Goal: Register for event/course

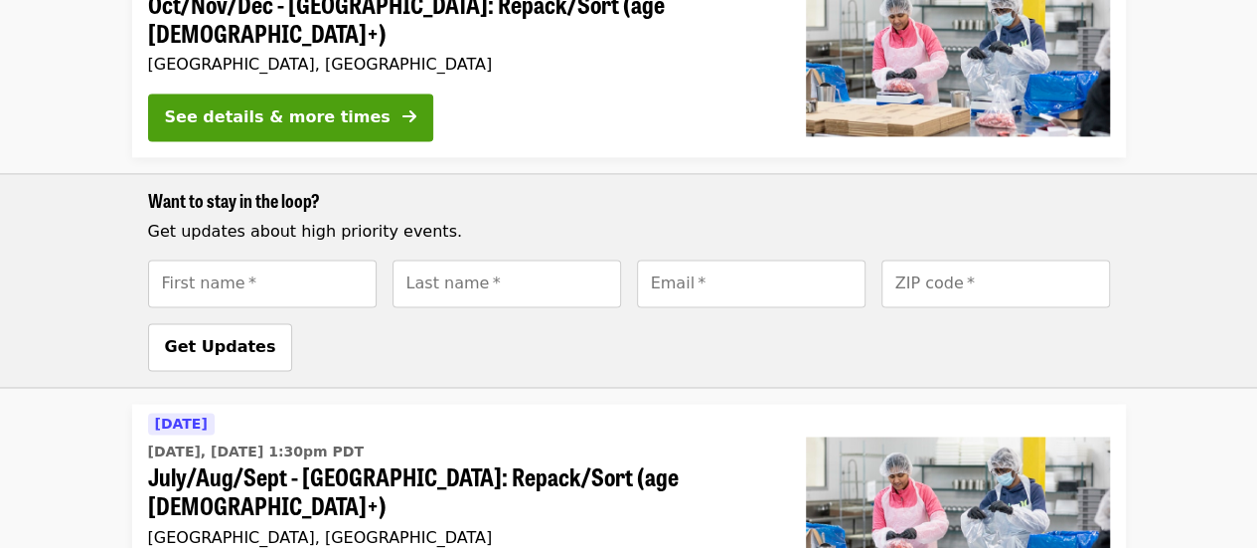
scroll to position [1551, 0]
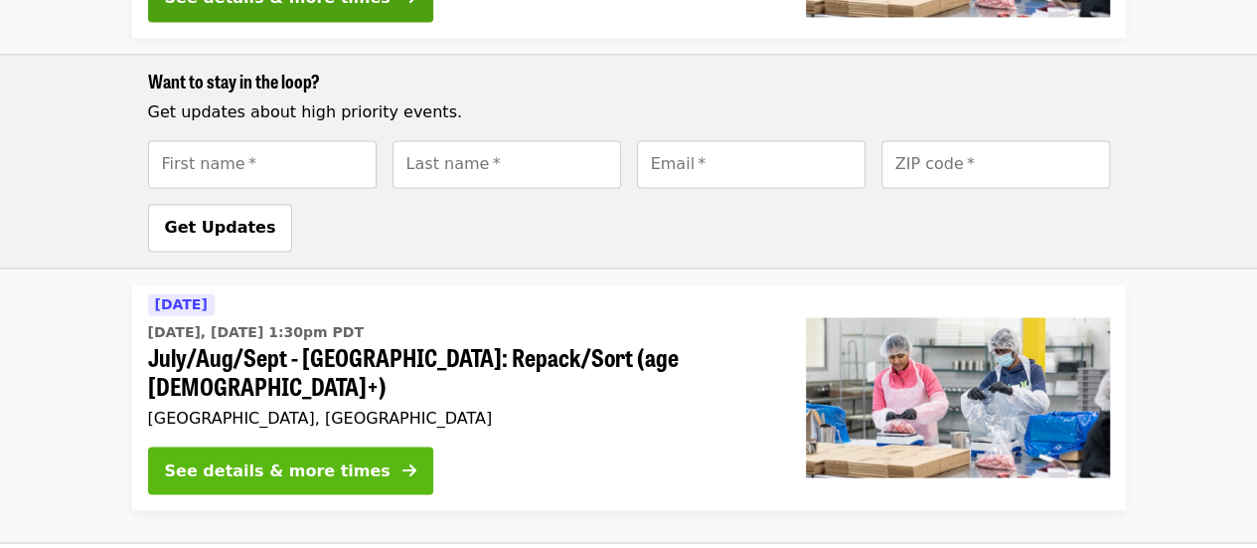
click at [202, 458] on div "See details & more times" at bounding box center [278, 470] width 226 height 24
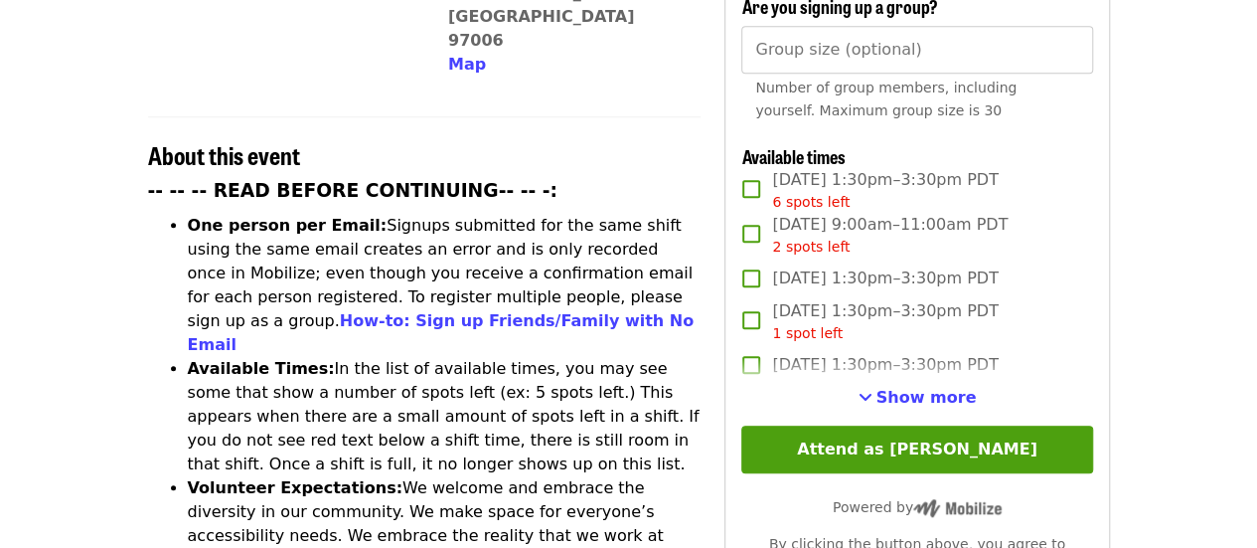
scroll to position [676, 0]
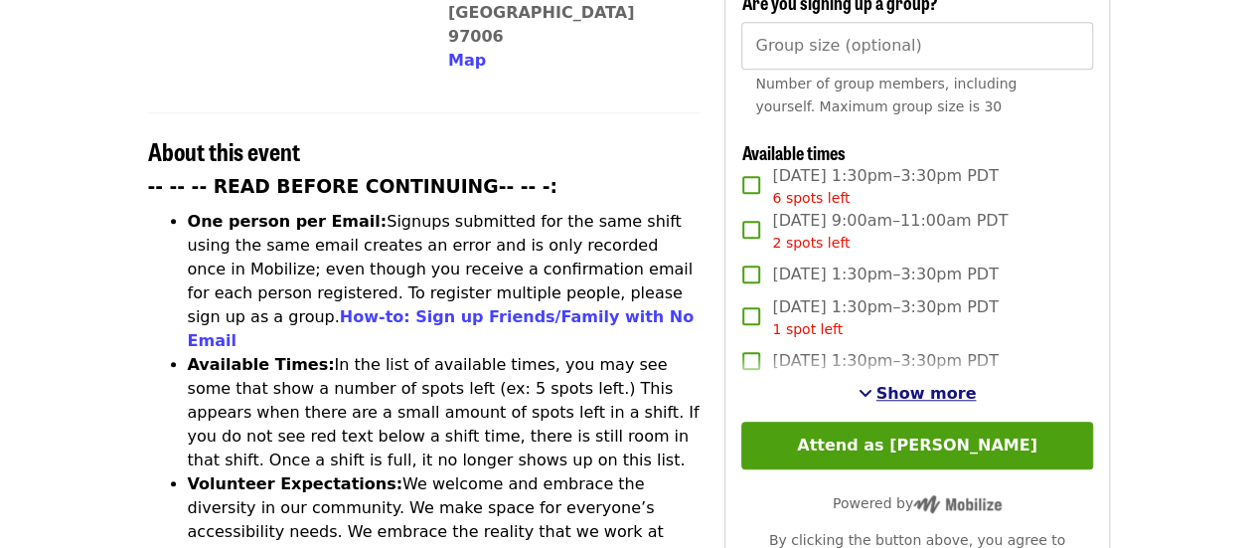
click at [904, 384] on span "Show more" at bounding box center [927, 393] width 100 height 19
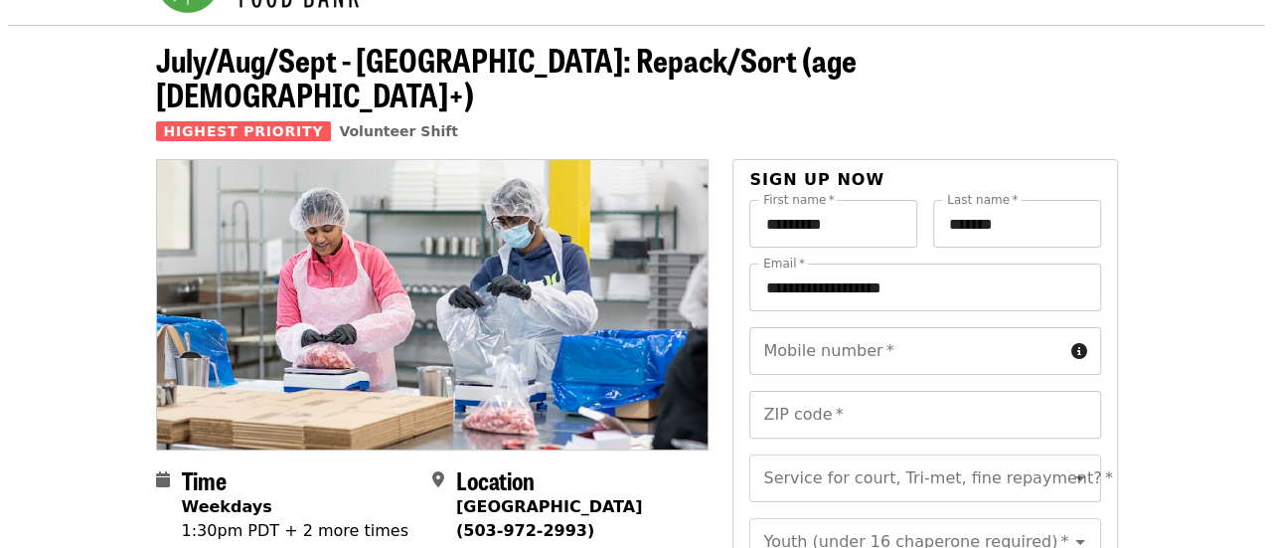
scroll to position [0, 0]
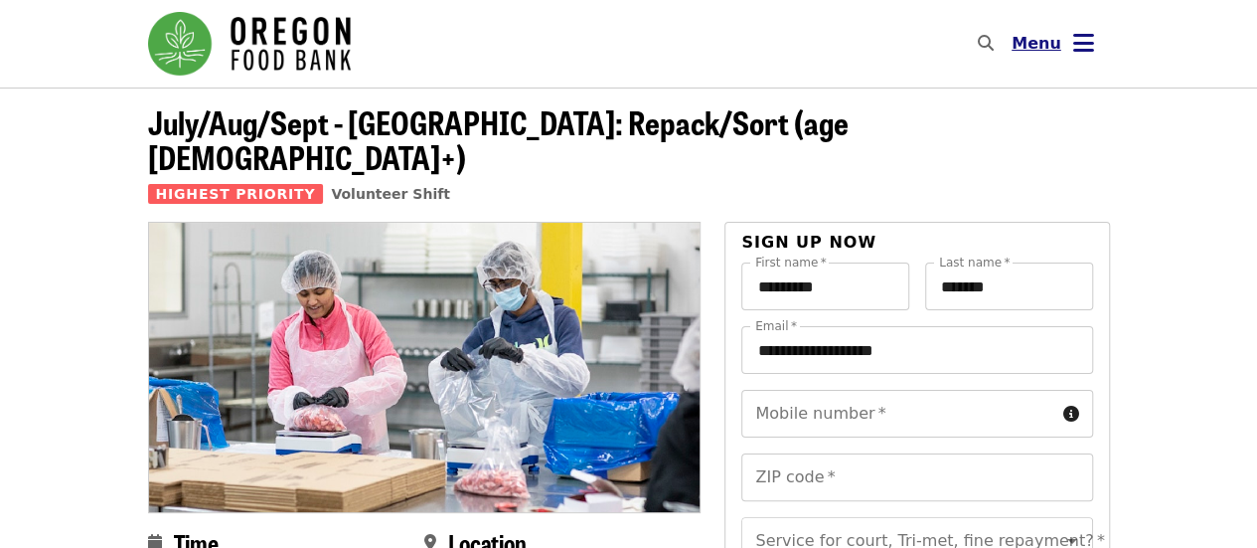
click at [1095, 33] on button "Menu" at bounding box center [1053, 44] width 114 height 48
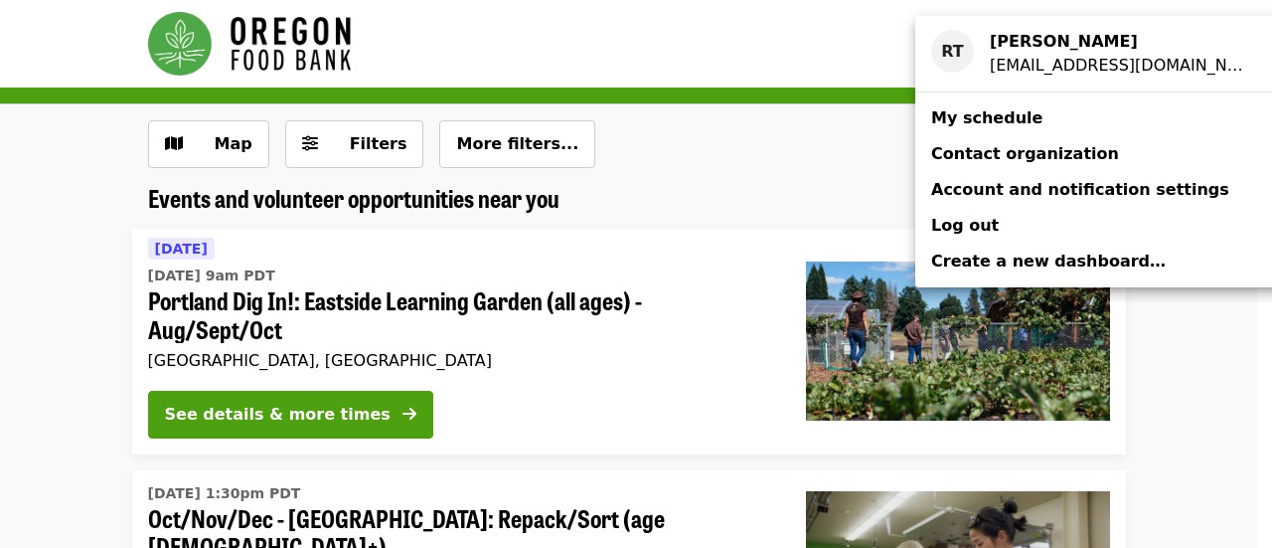
scroll to position [1551, 0]
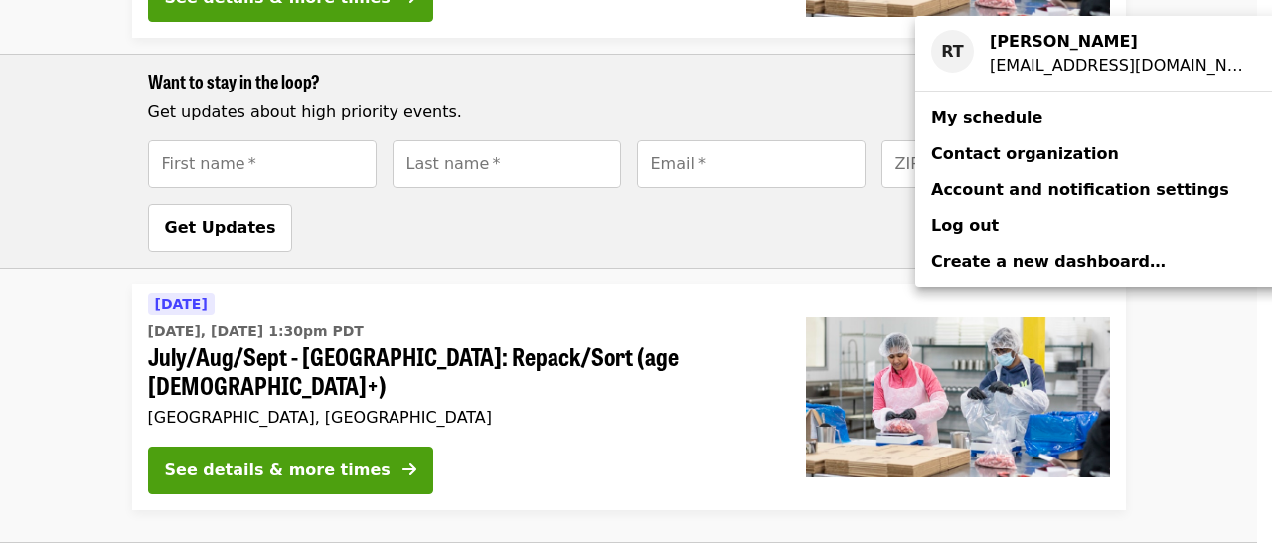
click at [252, 356] on div "Account menu" at bounding box center [636, 274] width 1272 height 548
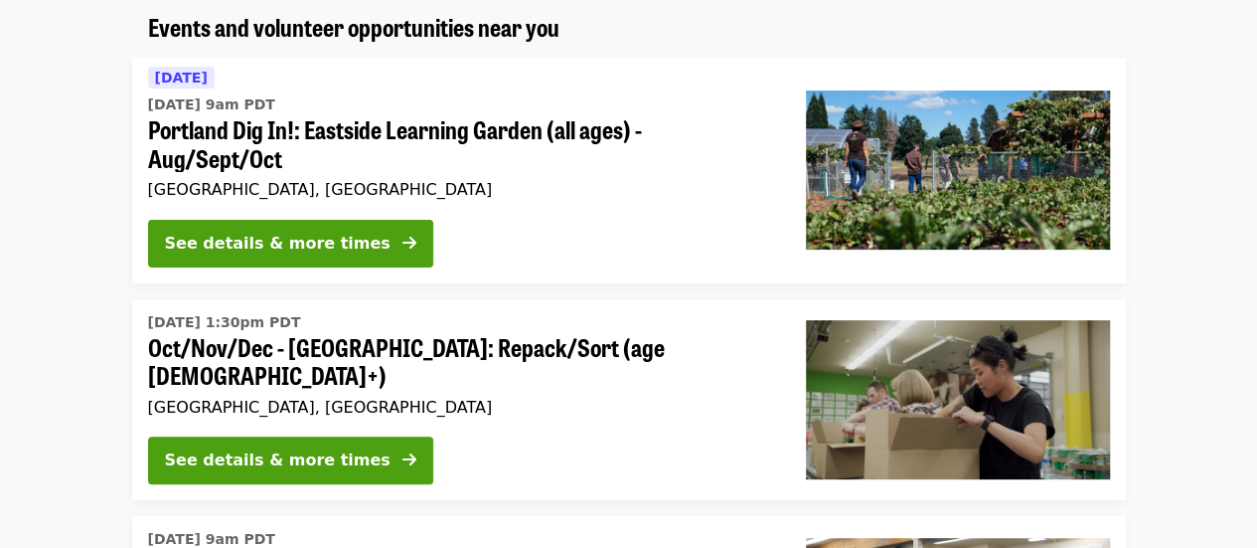
scroll to position [0, 0]
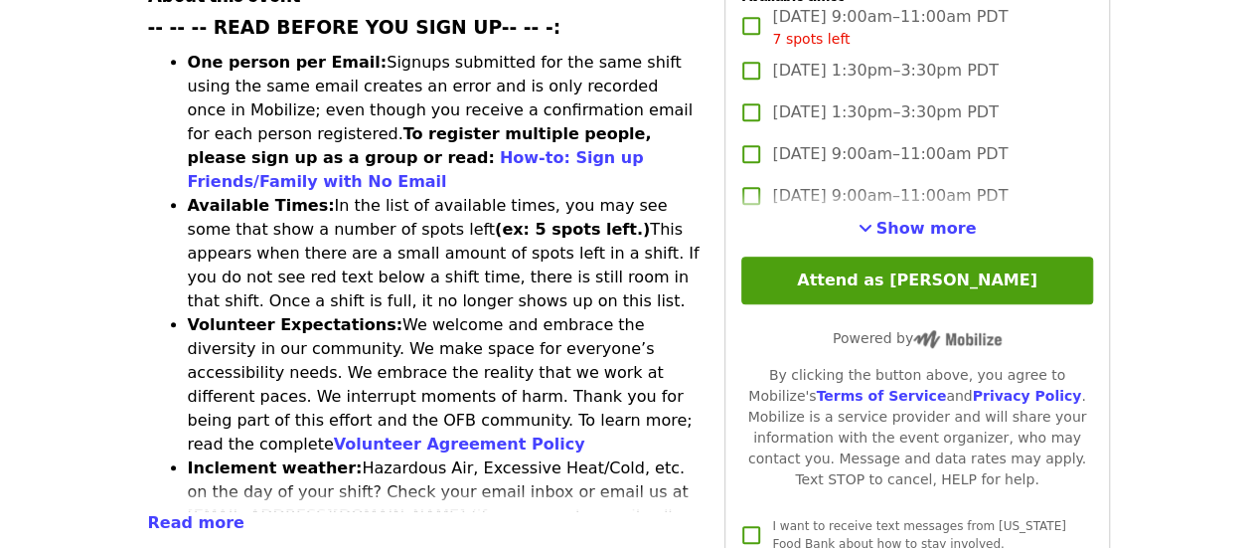
scroll to position [954, 0]
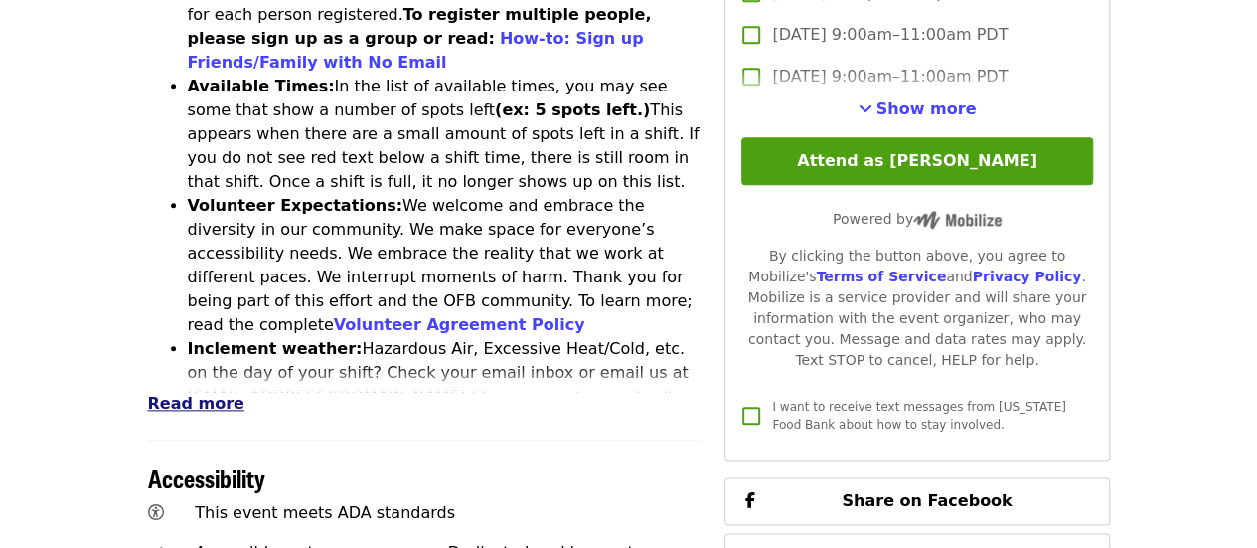
click at [164, 394] on span "Read more" at bounding box center [196, 403] width 96 height 19
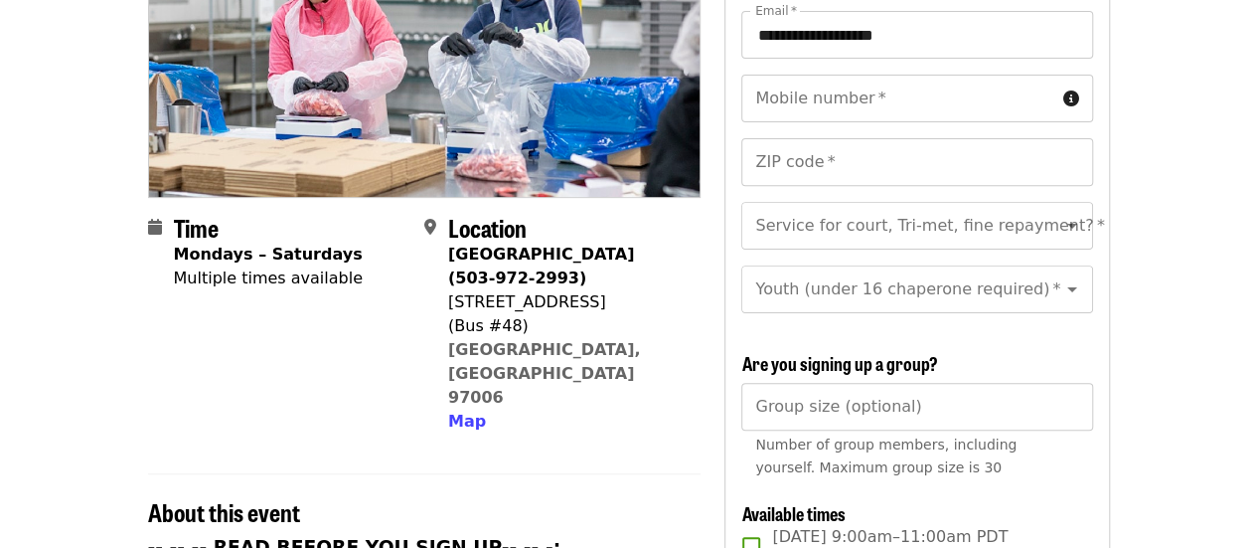
scroll to position [318, 0]
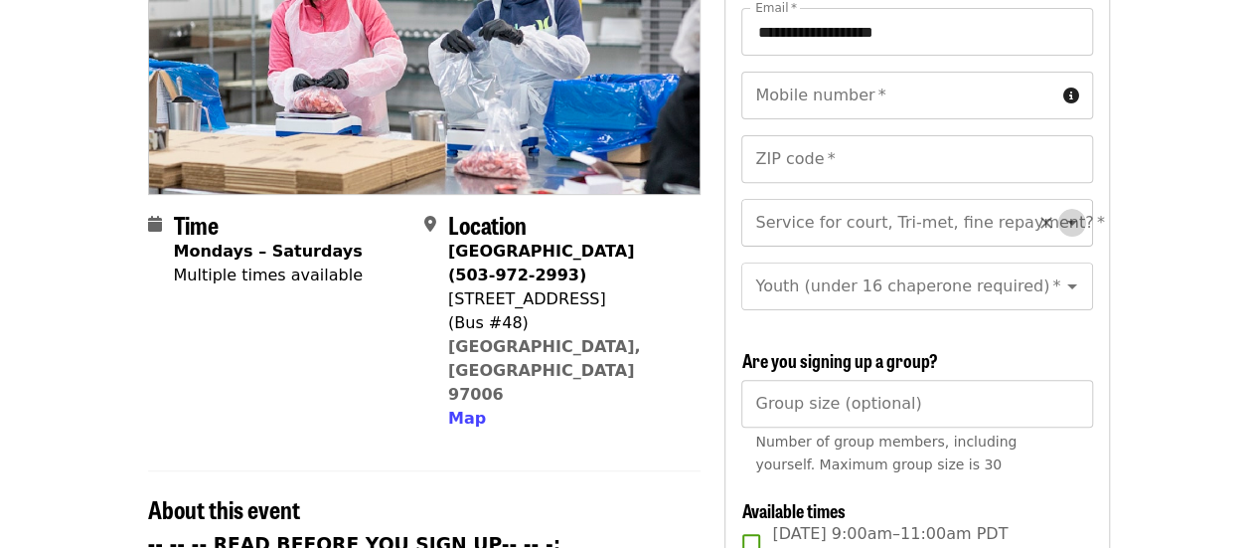
click at [1061, 211] on icon "Open" at bounding box center [1073, 223] width 24 height 24
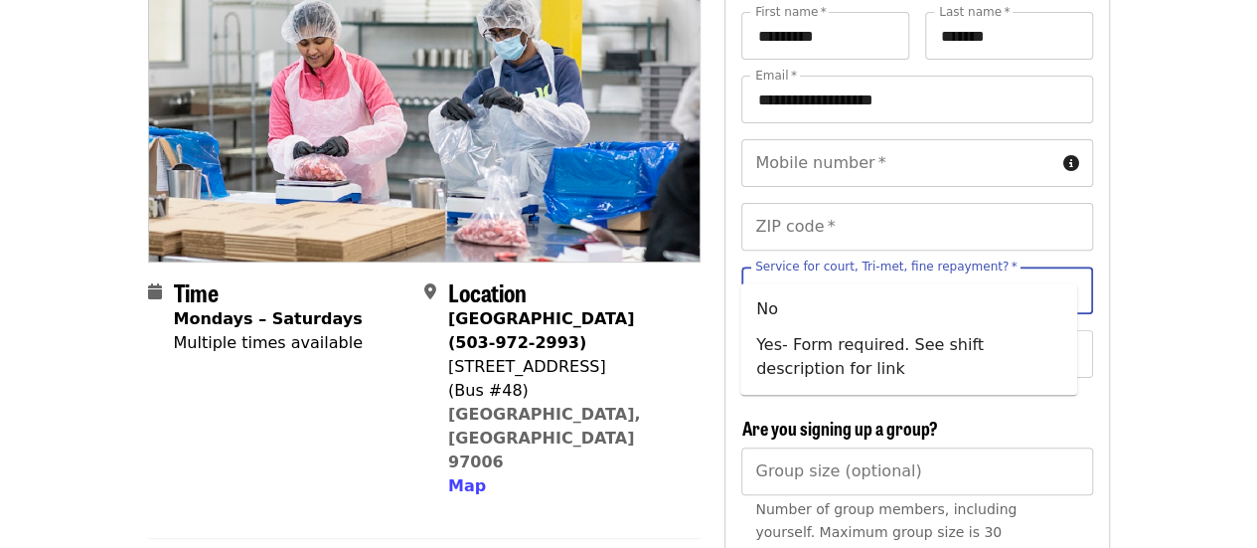
scroll to position [239, 0]
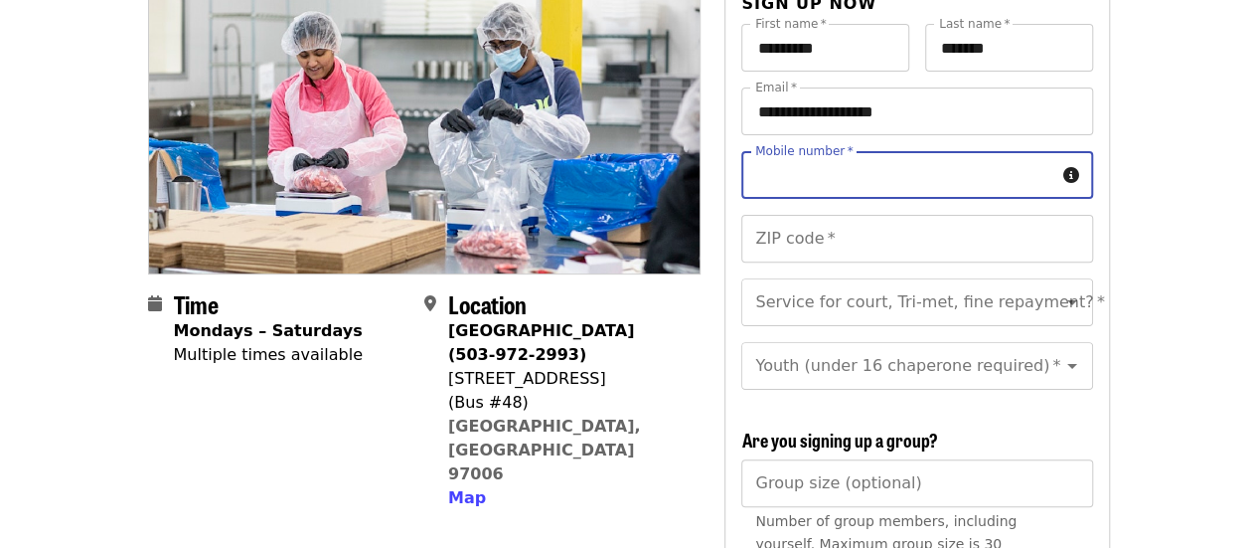
click at [909, 154] on input "Mobile number   *" at bounding box center [897, 175] width 313 height 48
type input "**********"
click at [872, 215] on input "ZIP code   *" at bounding box center [916, 239] width 351 height 48
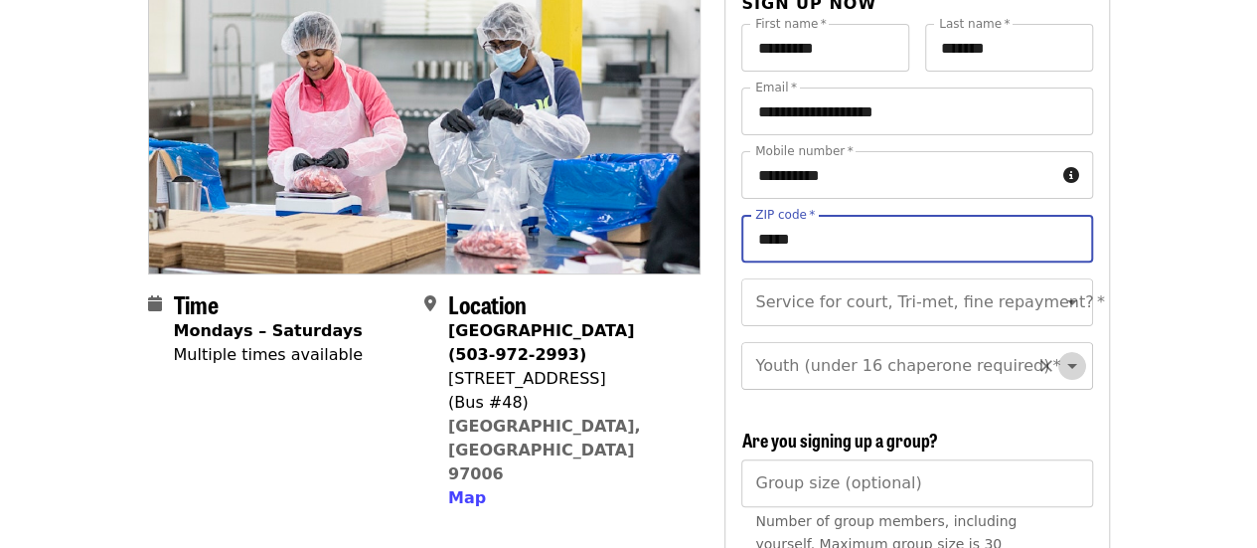
click at [1061, 354] on icon "Open" at bounding box center [1073, 366] width 24 height 24
type input "*****"
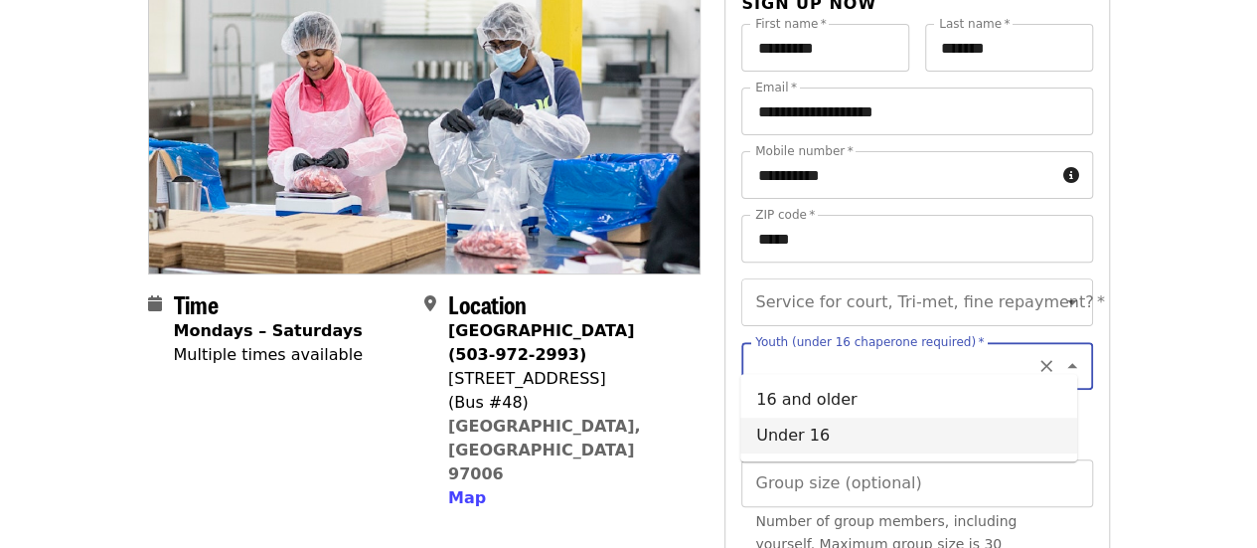
click at [1000, 432] on li "Under 16" at bounding box center [908, 435] width 337 height 36
type input "********"
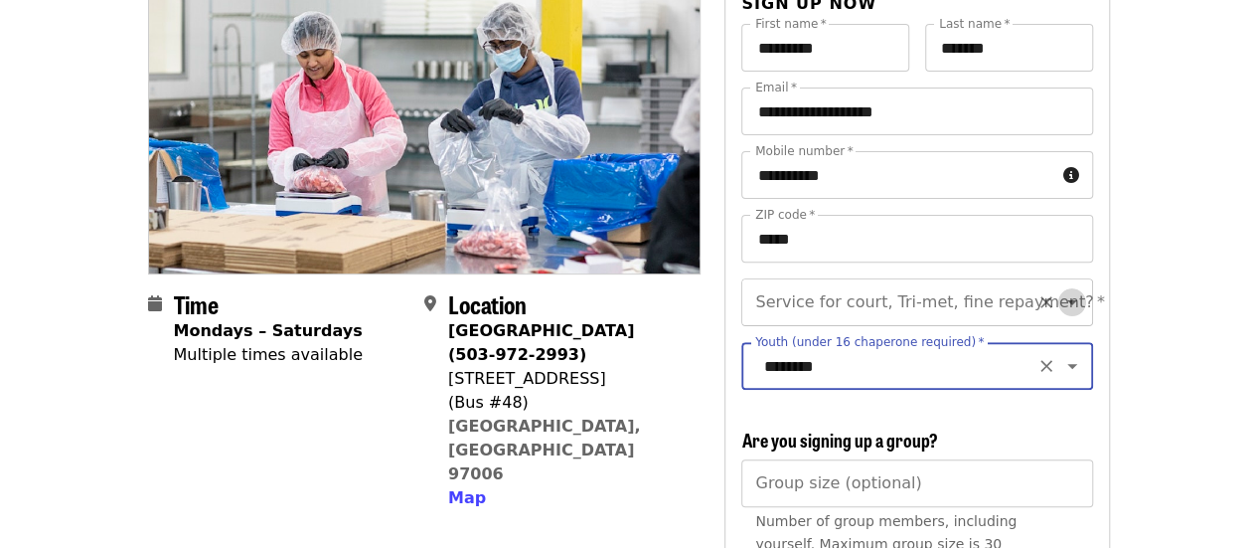
click at [1061, 290] on icon "Open" at bounding box center [1073, 302] width 24 height 24
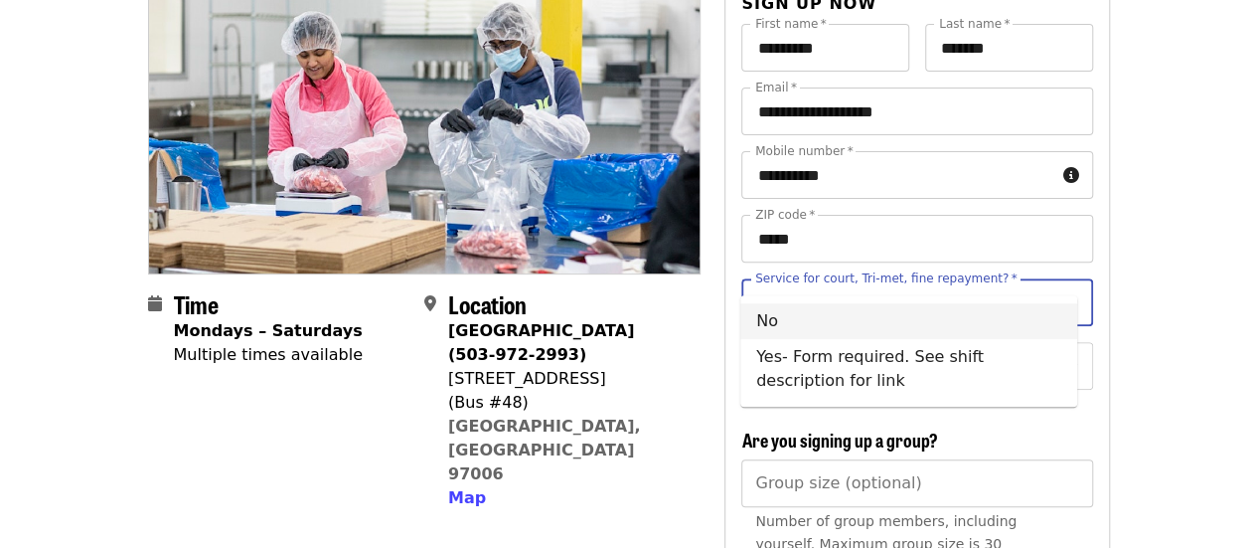
click at [1013, 329] on li "No" at bounding box center [908, 321] width 337 height 36
type input "**"
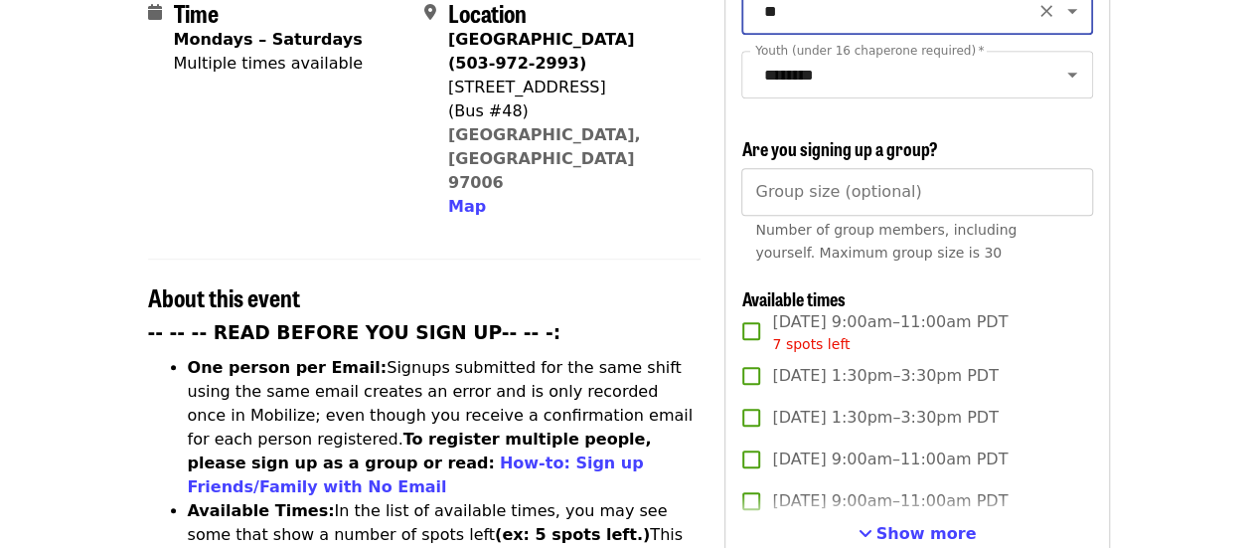
scroll to position [570, 0]
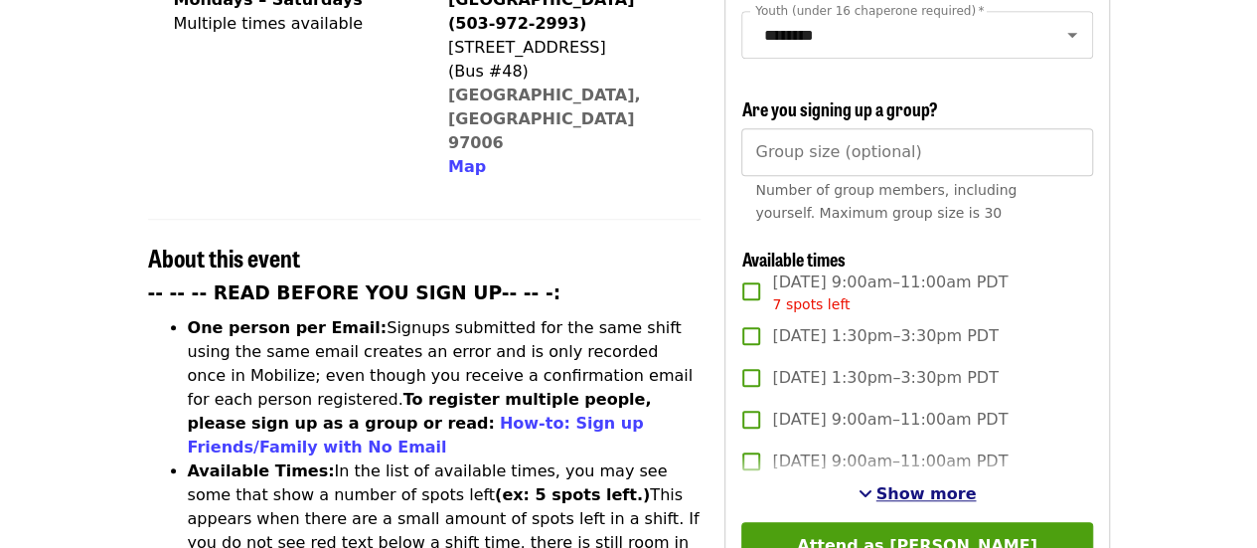
click at [952, 490] on span "Show more" at bounding box center [927, 493] width 100 height 19
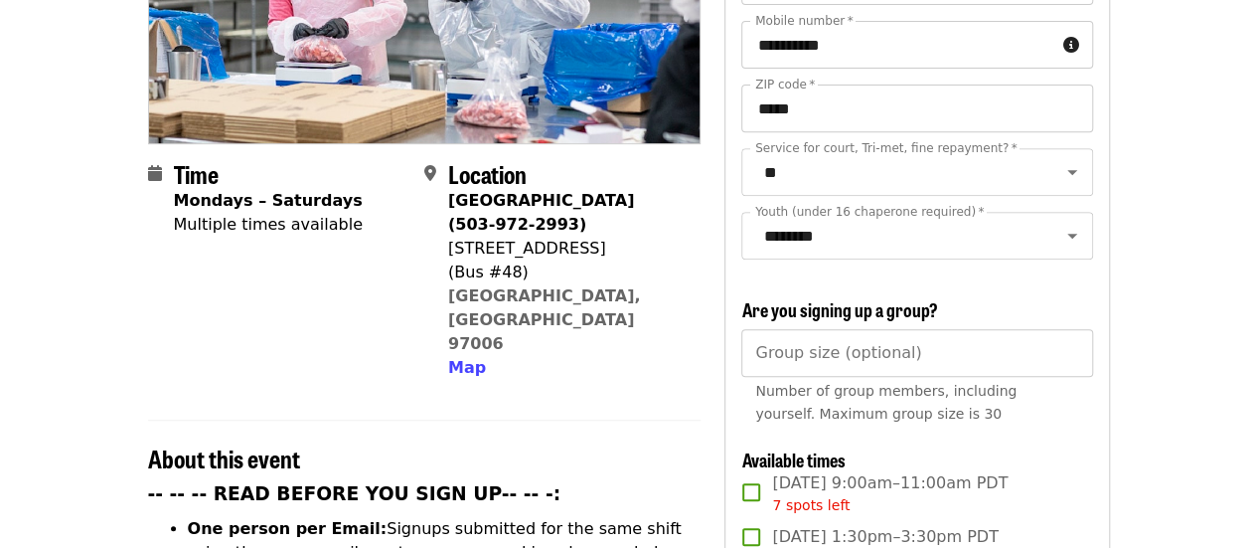
scroll to position [371, 0]
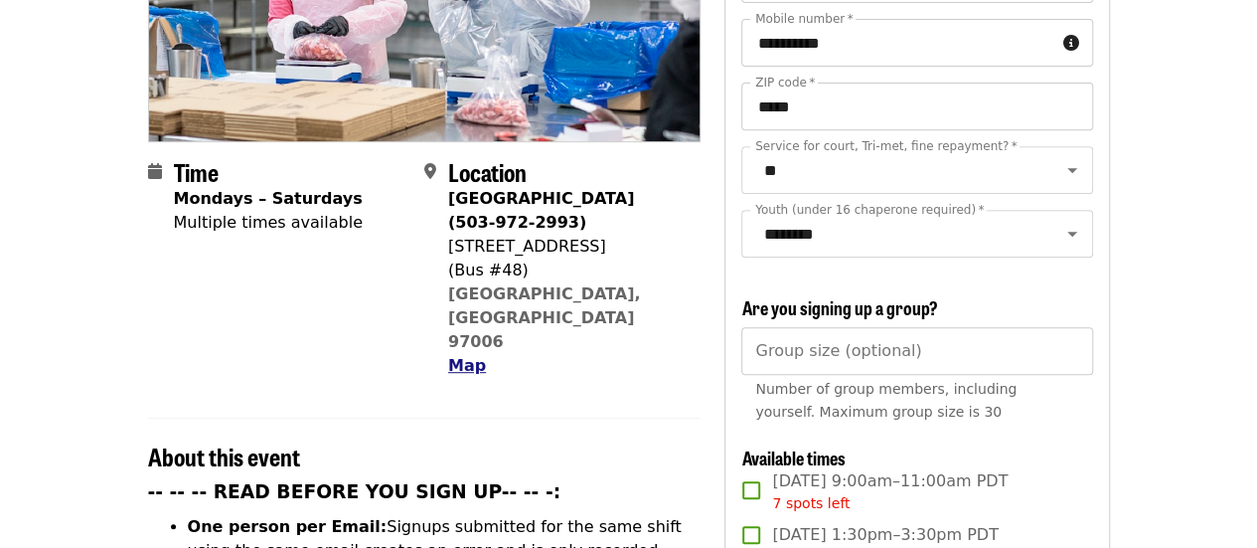
click at [471, 356] on span "Map" at bounding box center [467, 365] width 38 height 19
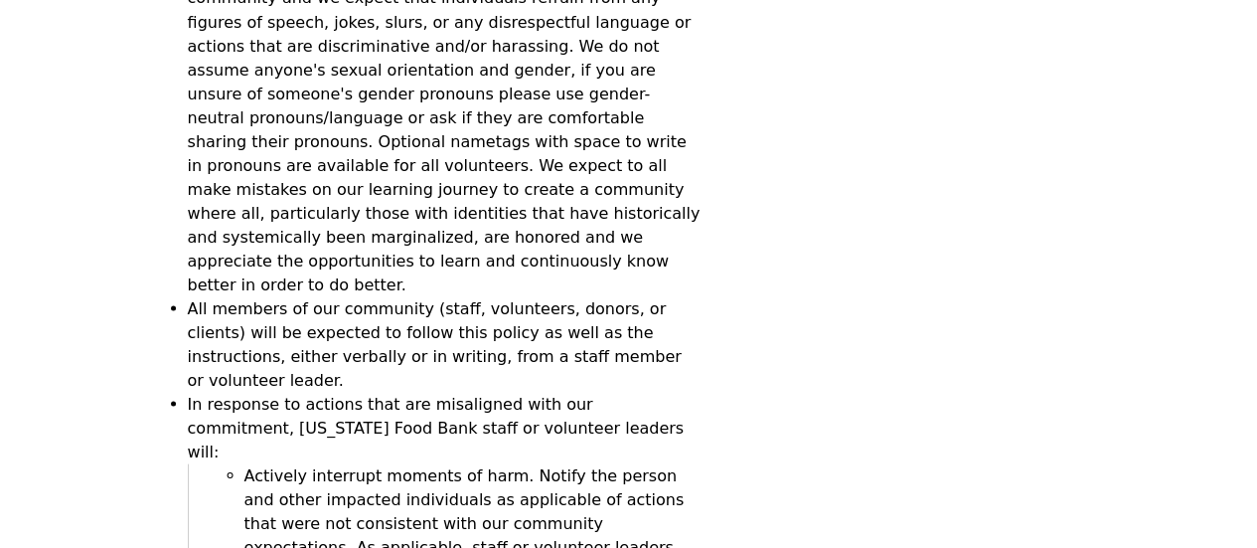
scroll to position [7238, 0]
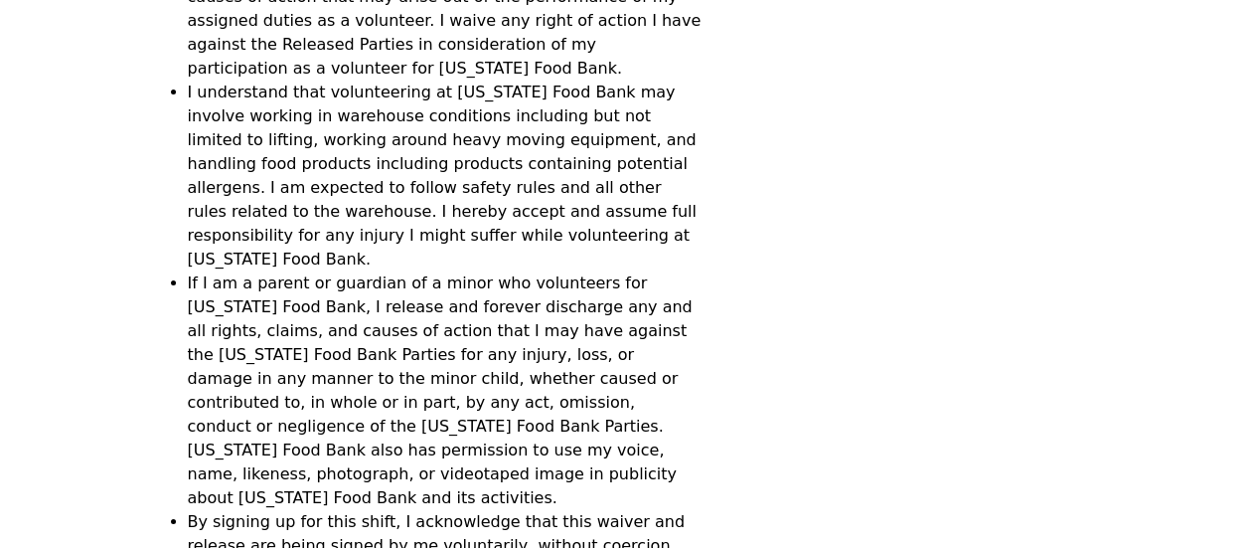
scroll to position [7158, 0]
